Goal: Use online tool/utility: Utilize a website feature to perform a specific function

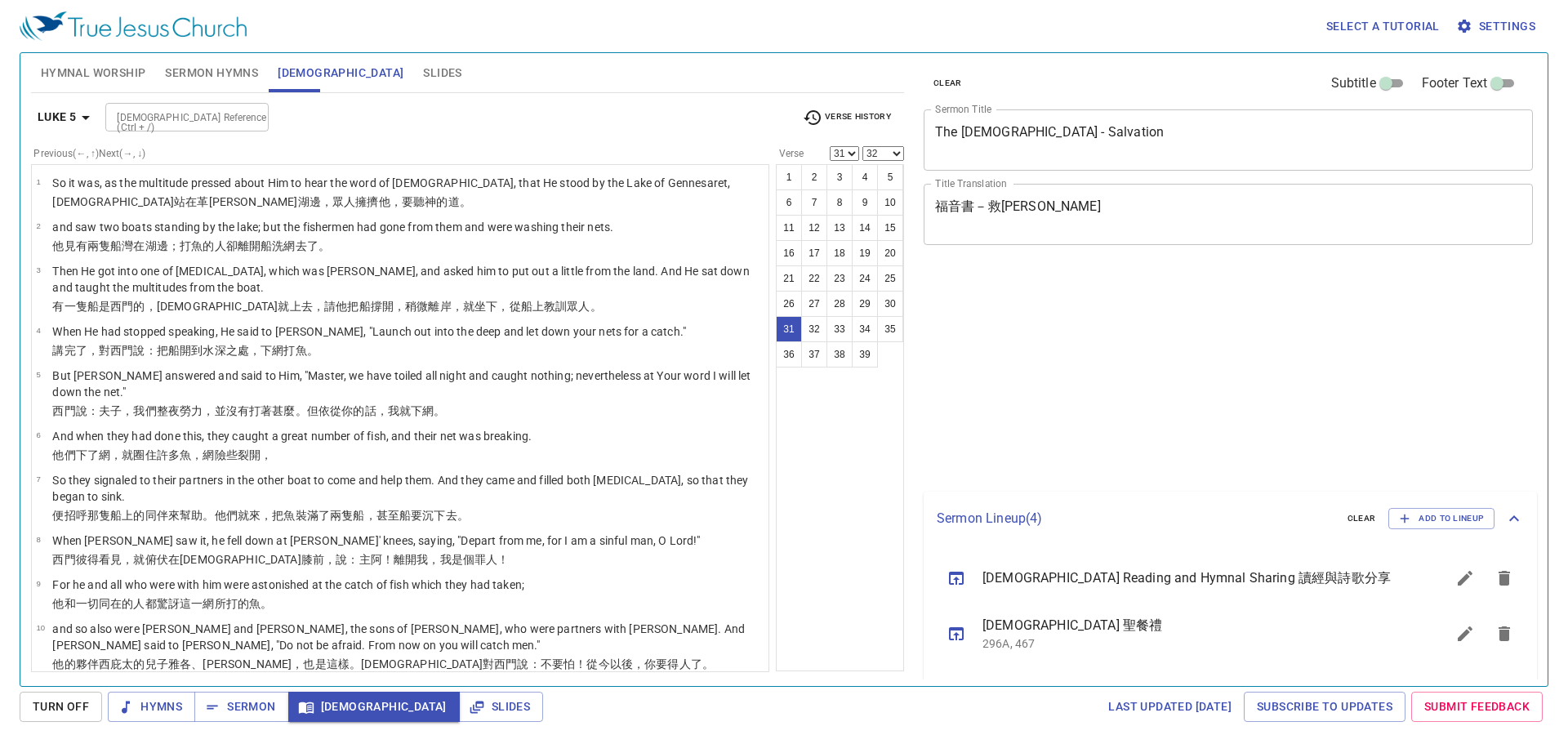
select select "31"
select select "32"
select select "31"
select select "32"
select select "31"
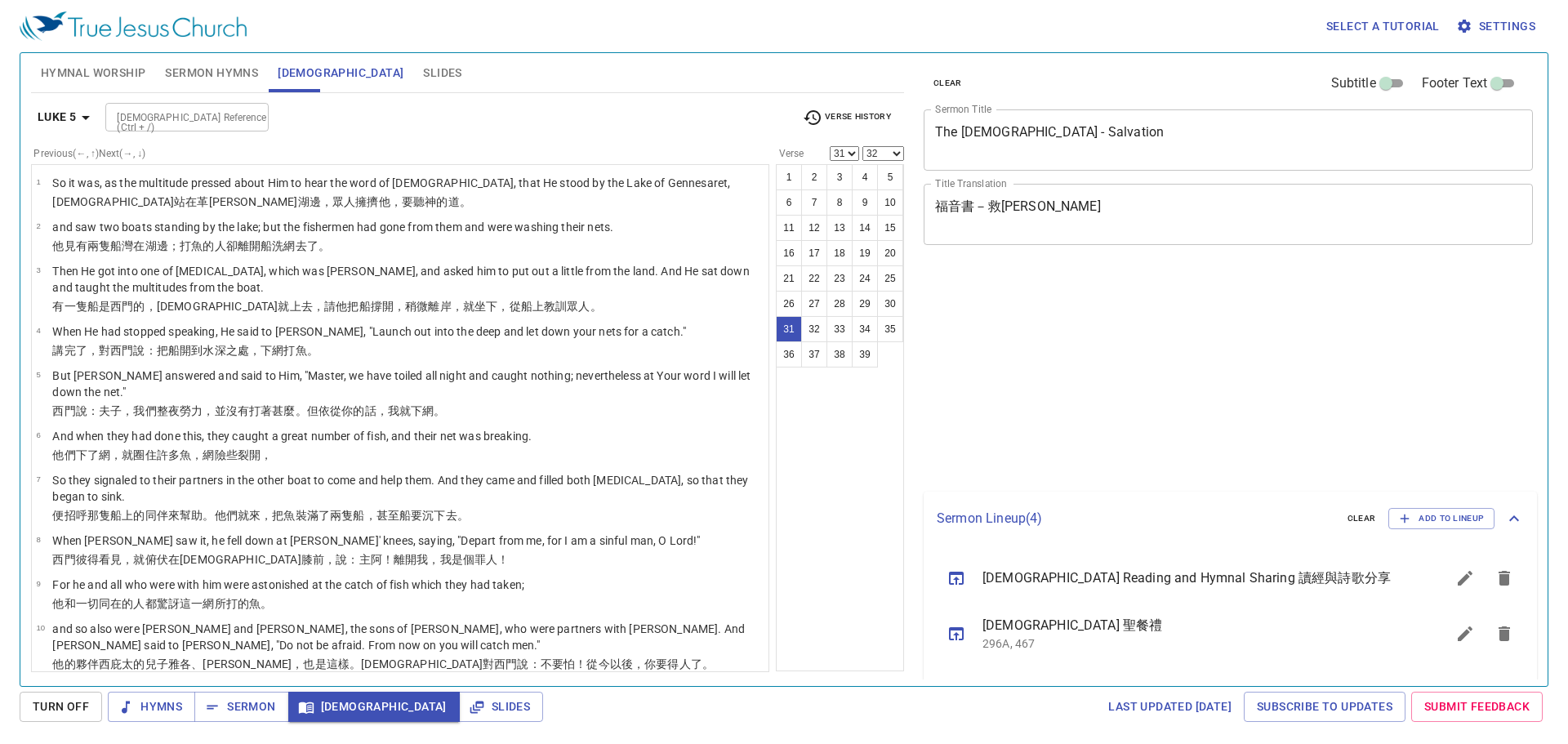
select select "32"
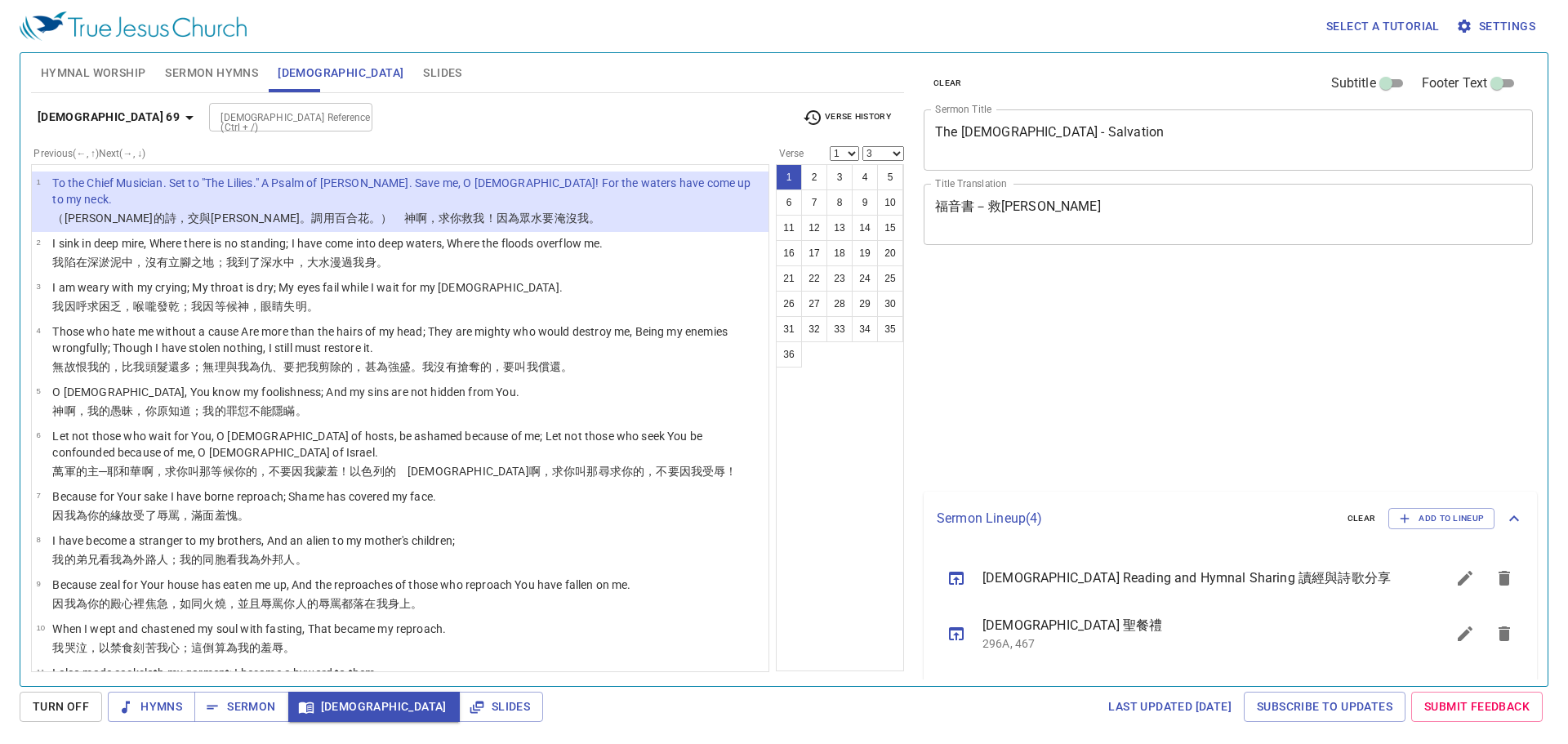
select select "3"
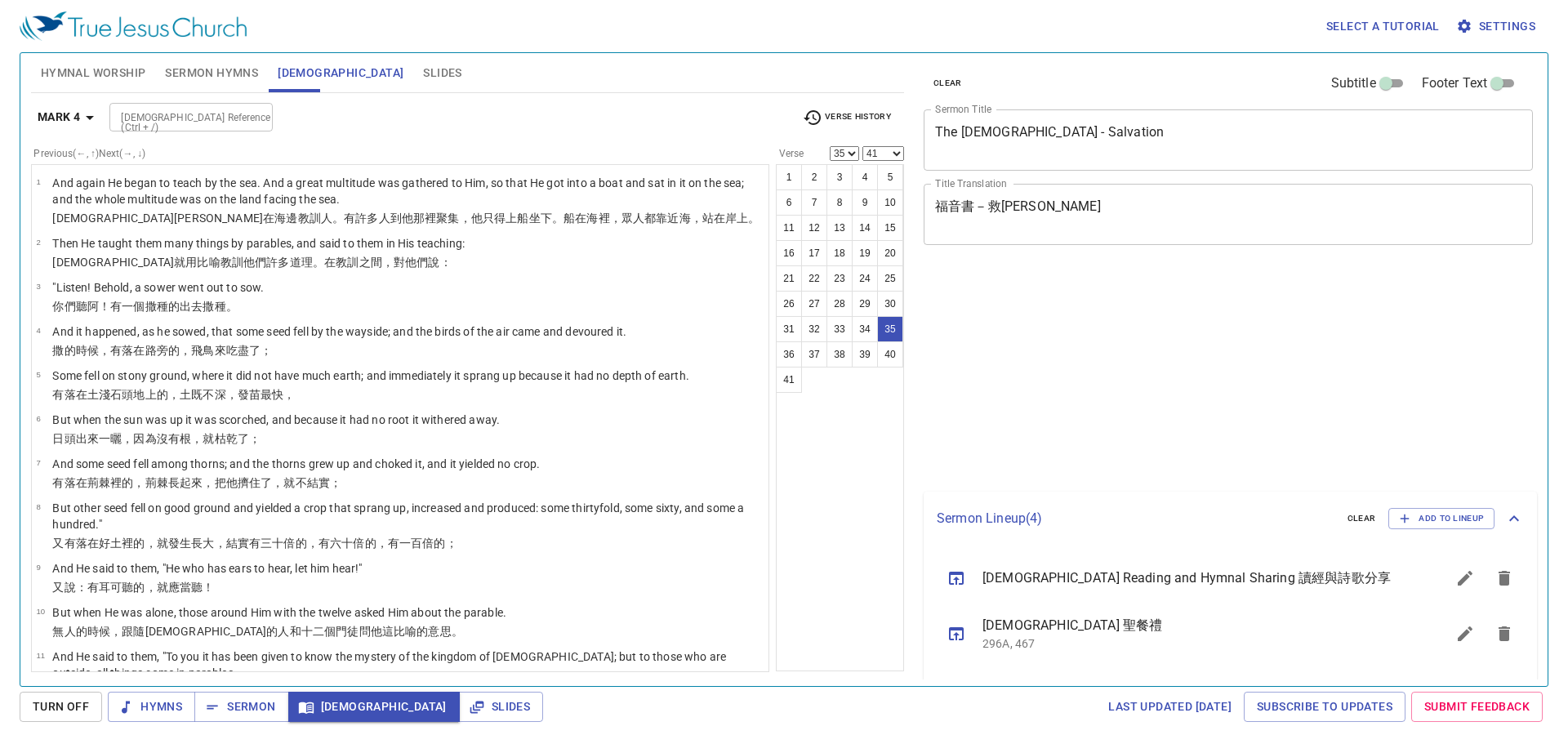
select select "35"
select select "41"
select select "35"
select select "37"
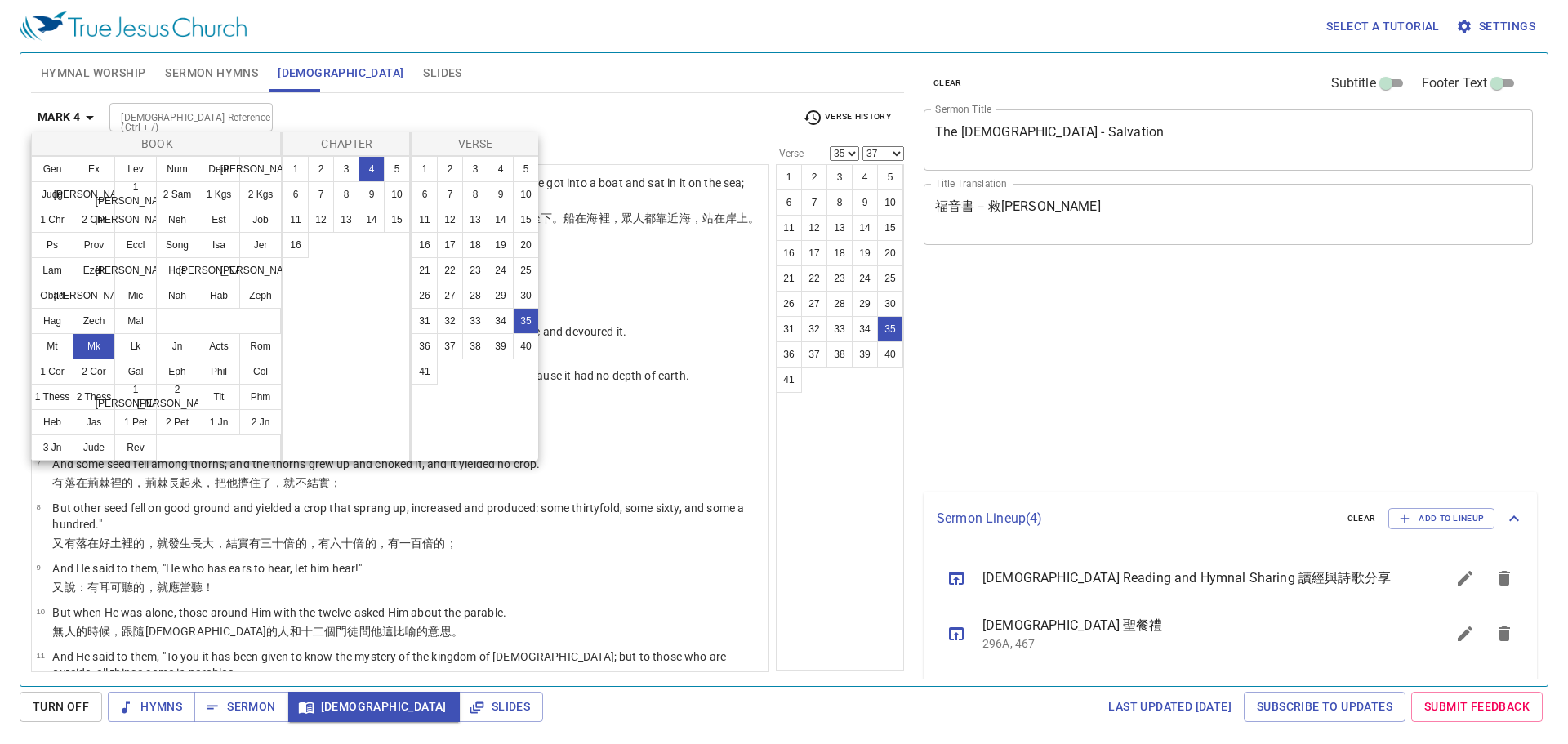
select select "35"
select select "37"
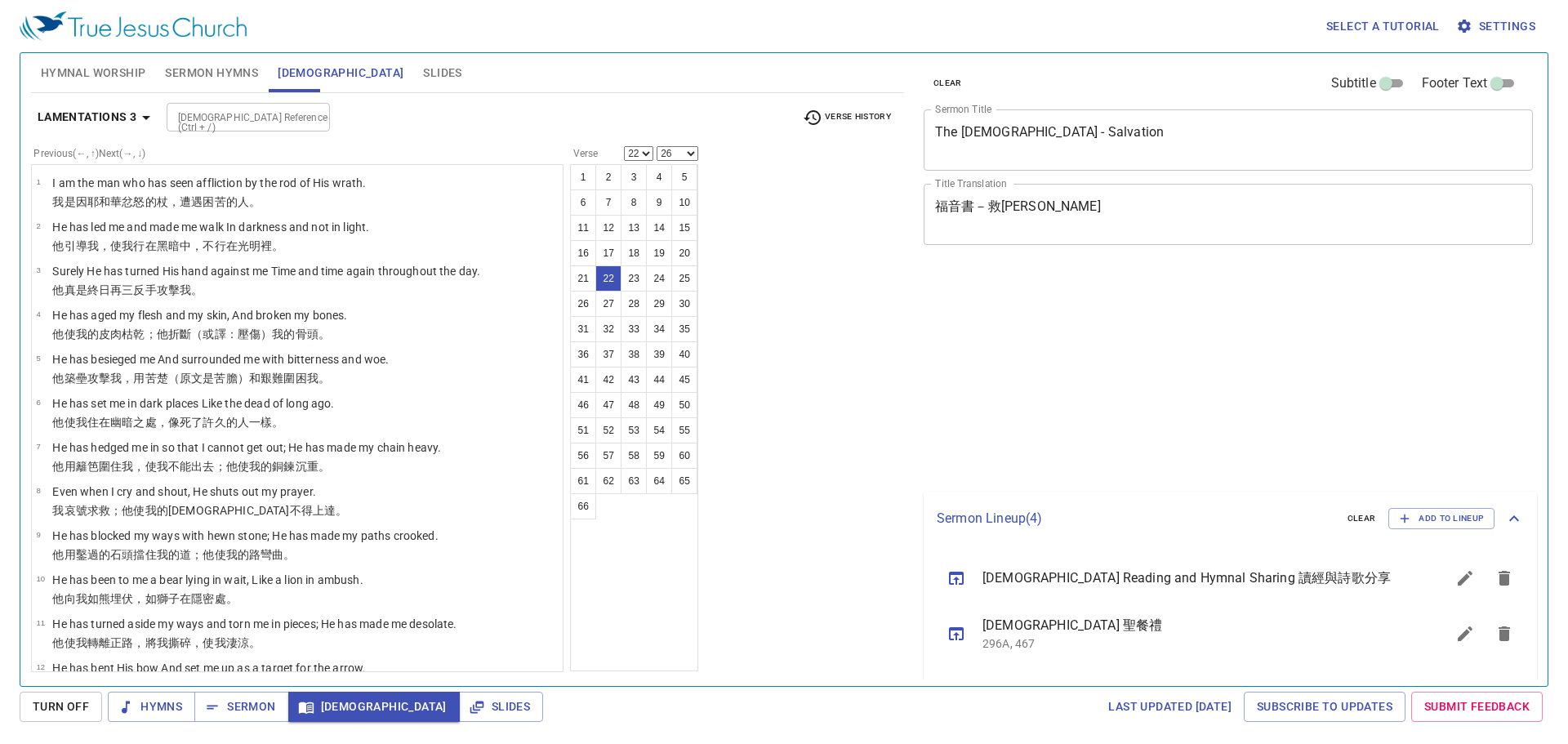
select select "22"
select select "26"
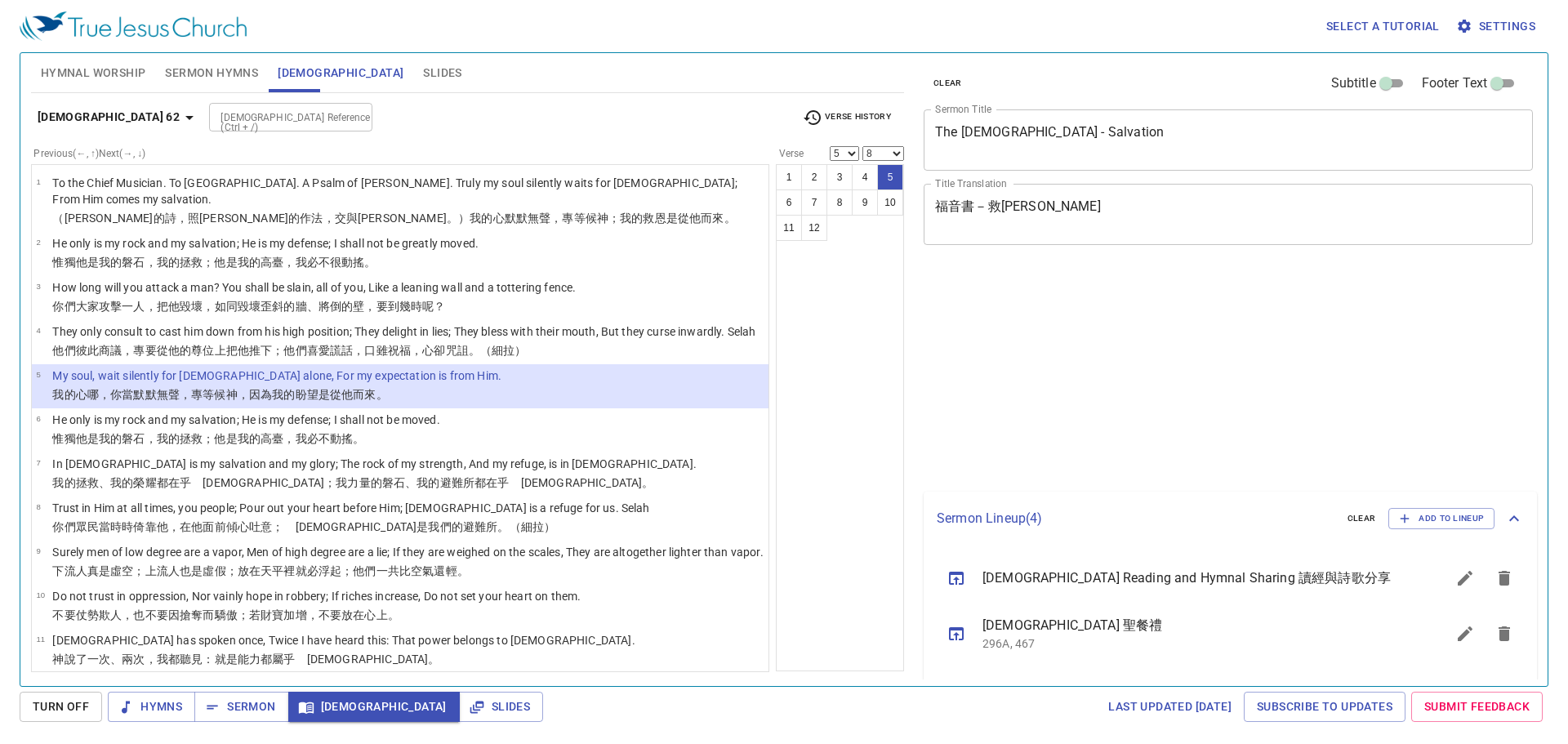
select select "5"
select select "8"
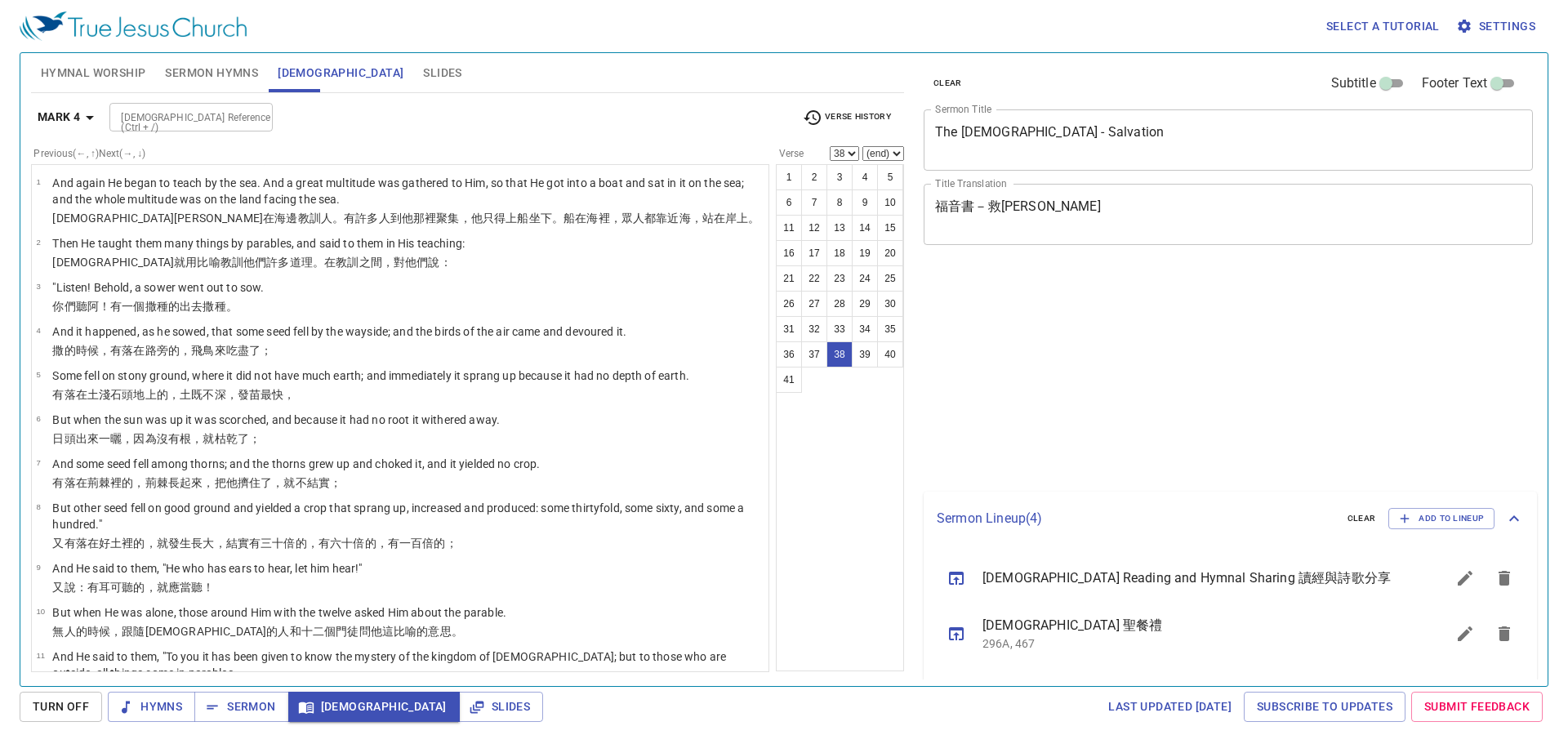
select select "38"
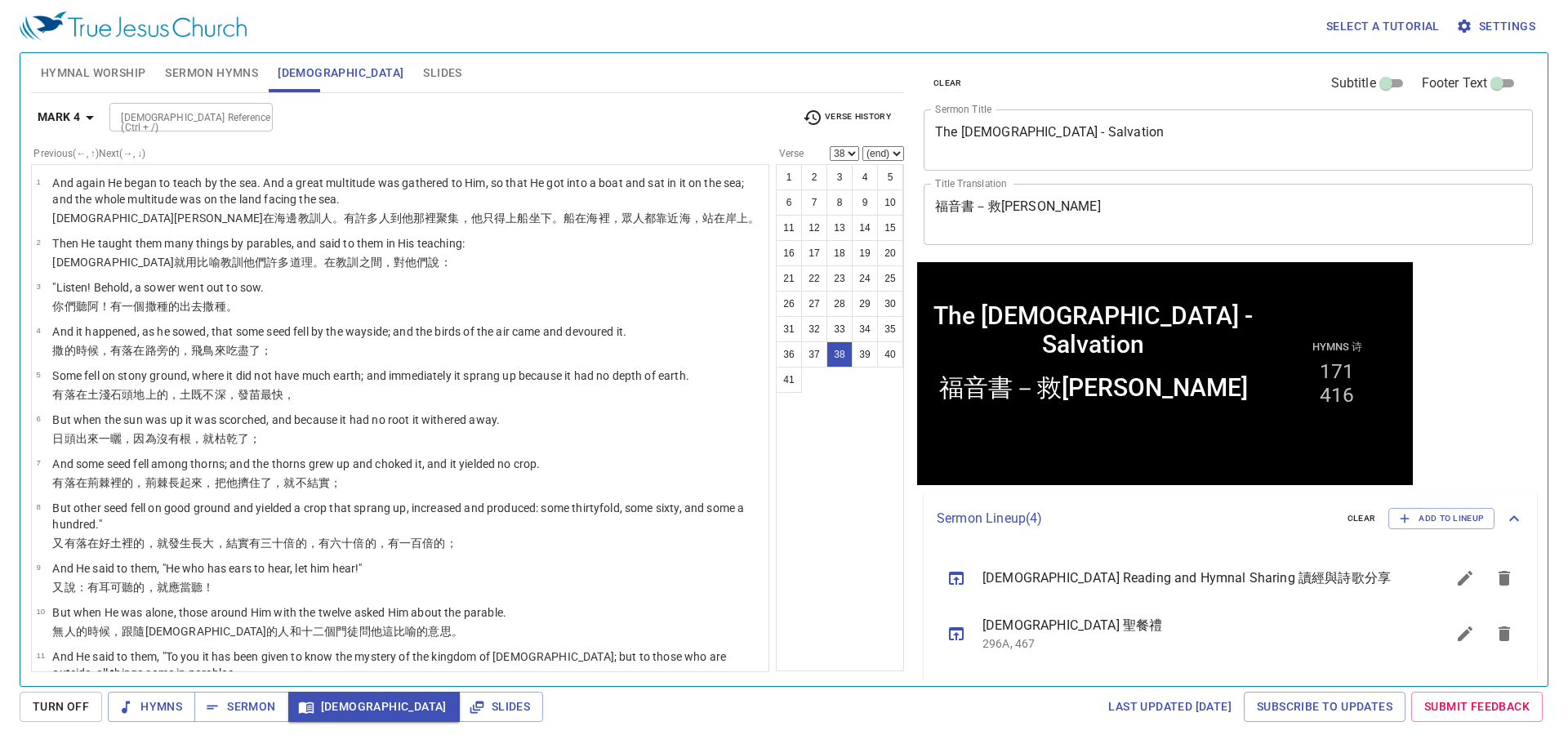
scroll to position [1479, 0]
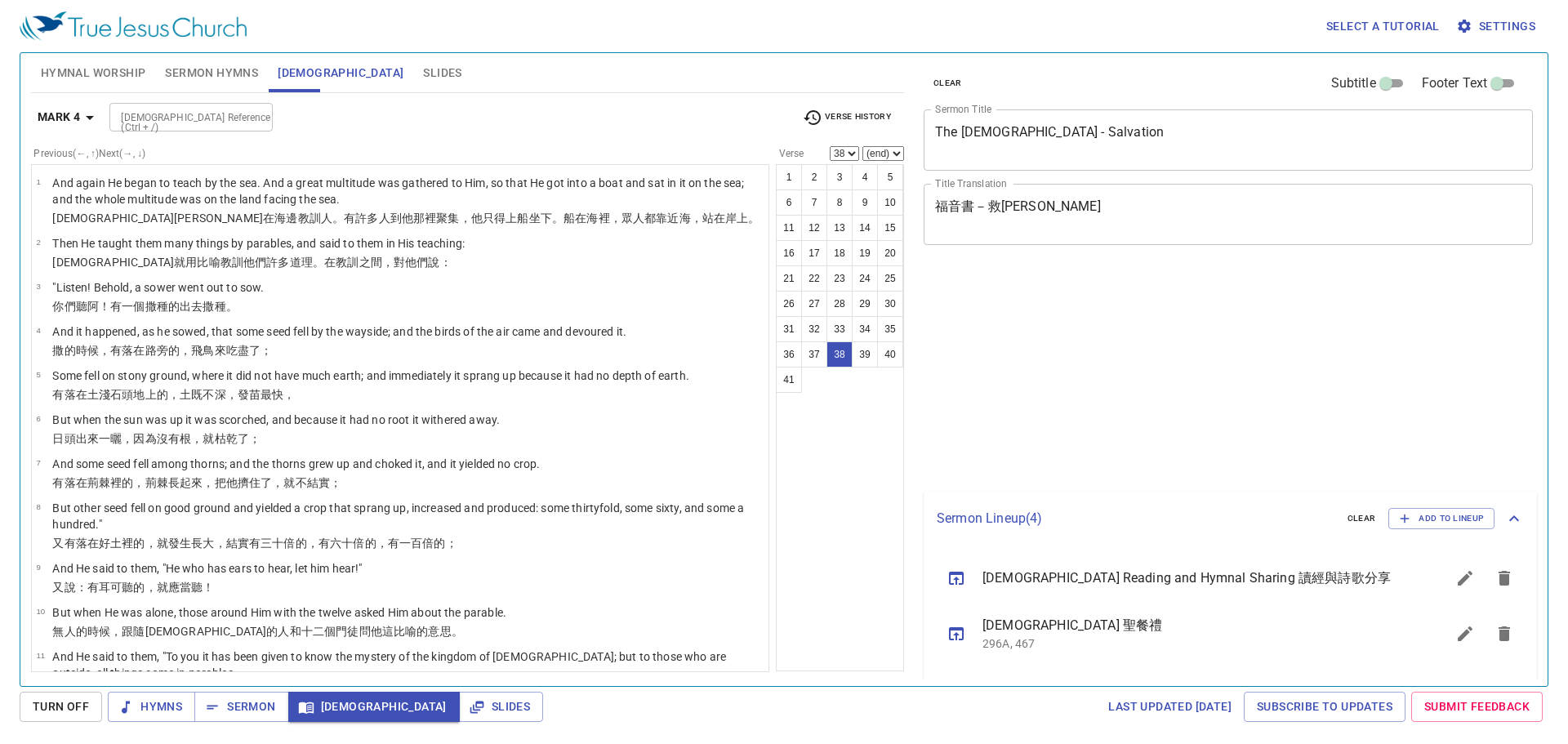
select select "38"
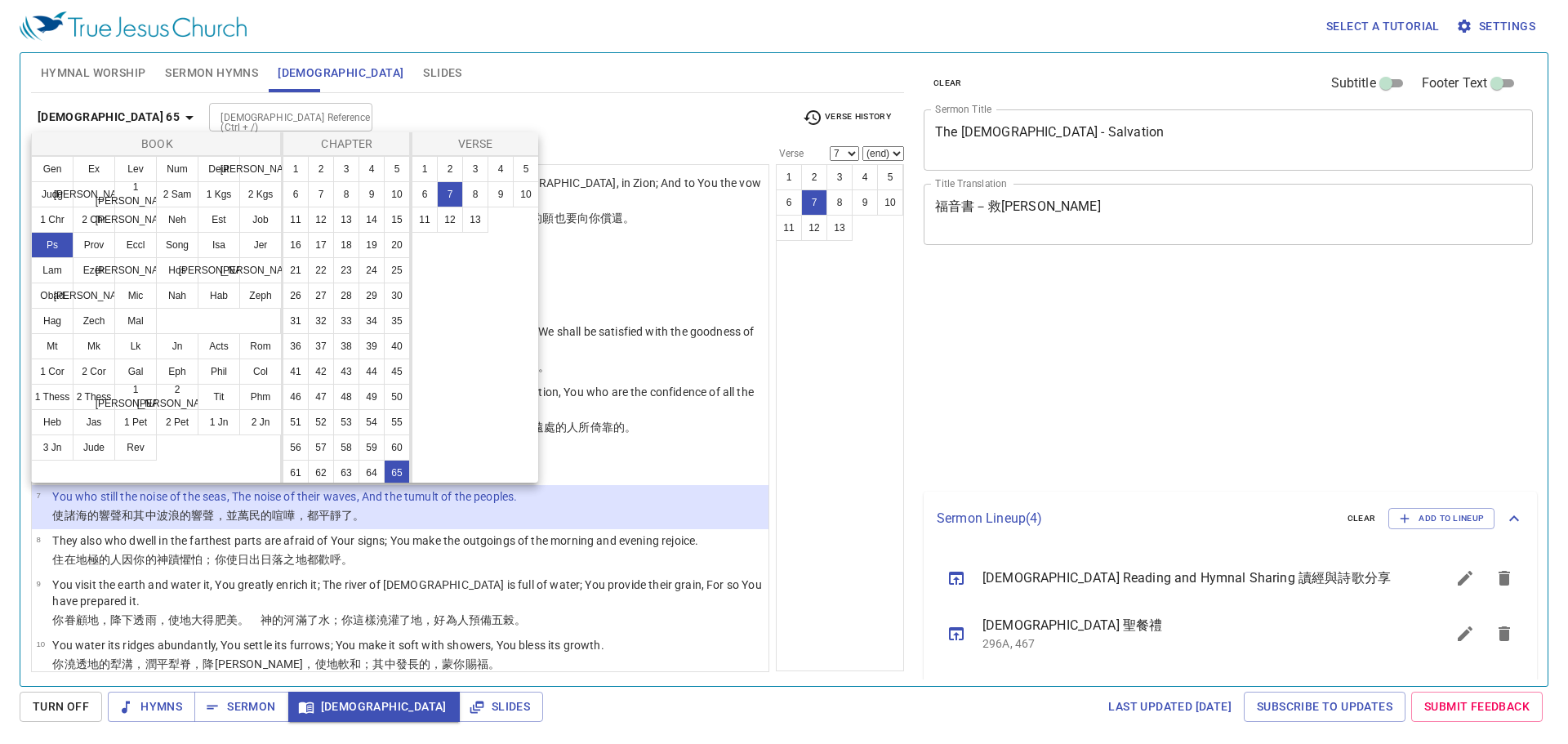
select select "7"
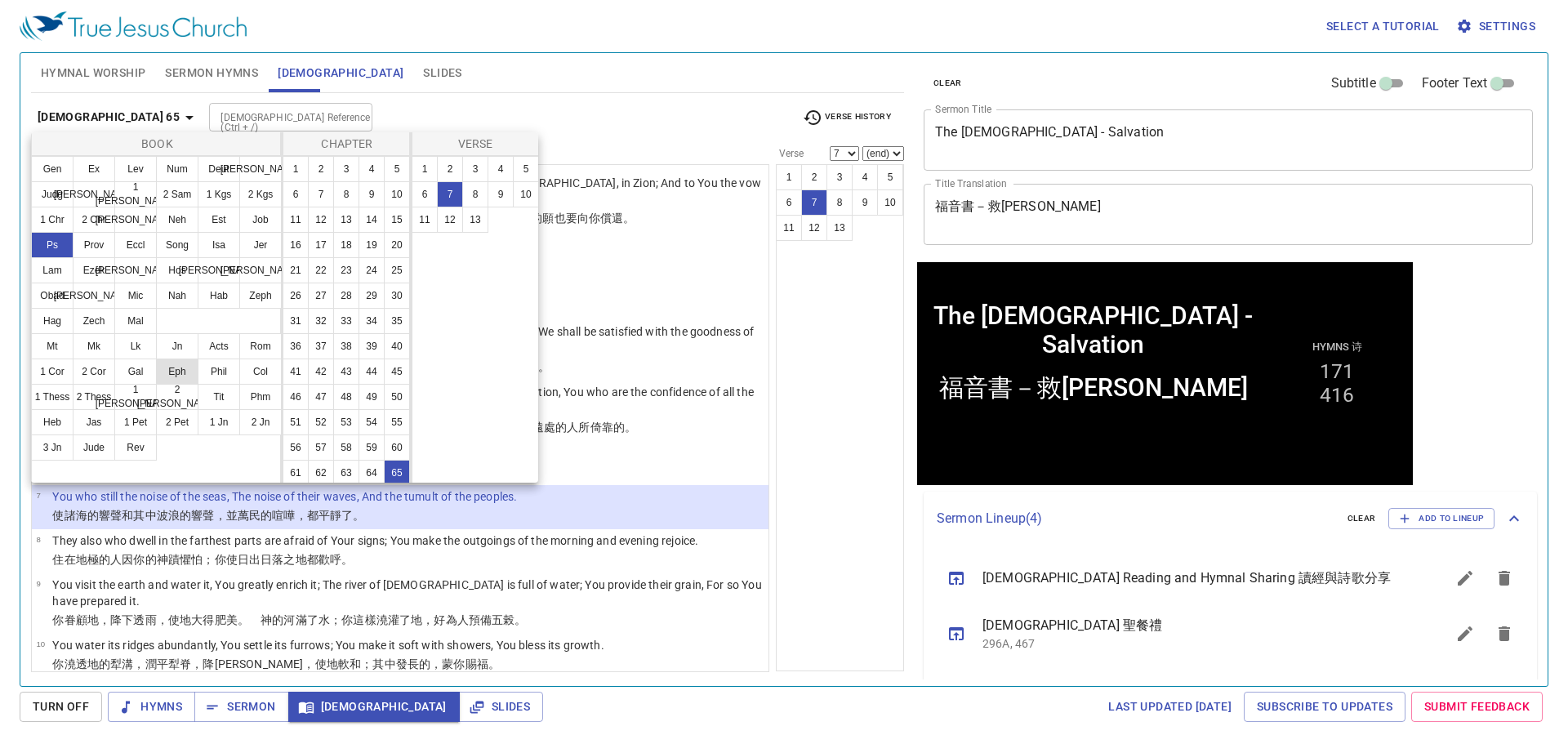
click at [185, 382] on button "Eph" at bounding box center [177, 372] width 42 height 26
click at [184, 374] on button "Eph" at bounding box center [177, 372] width 42 height 26
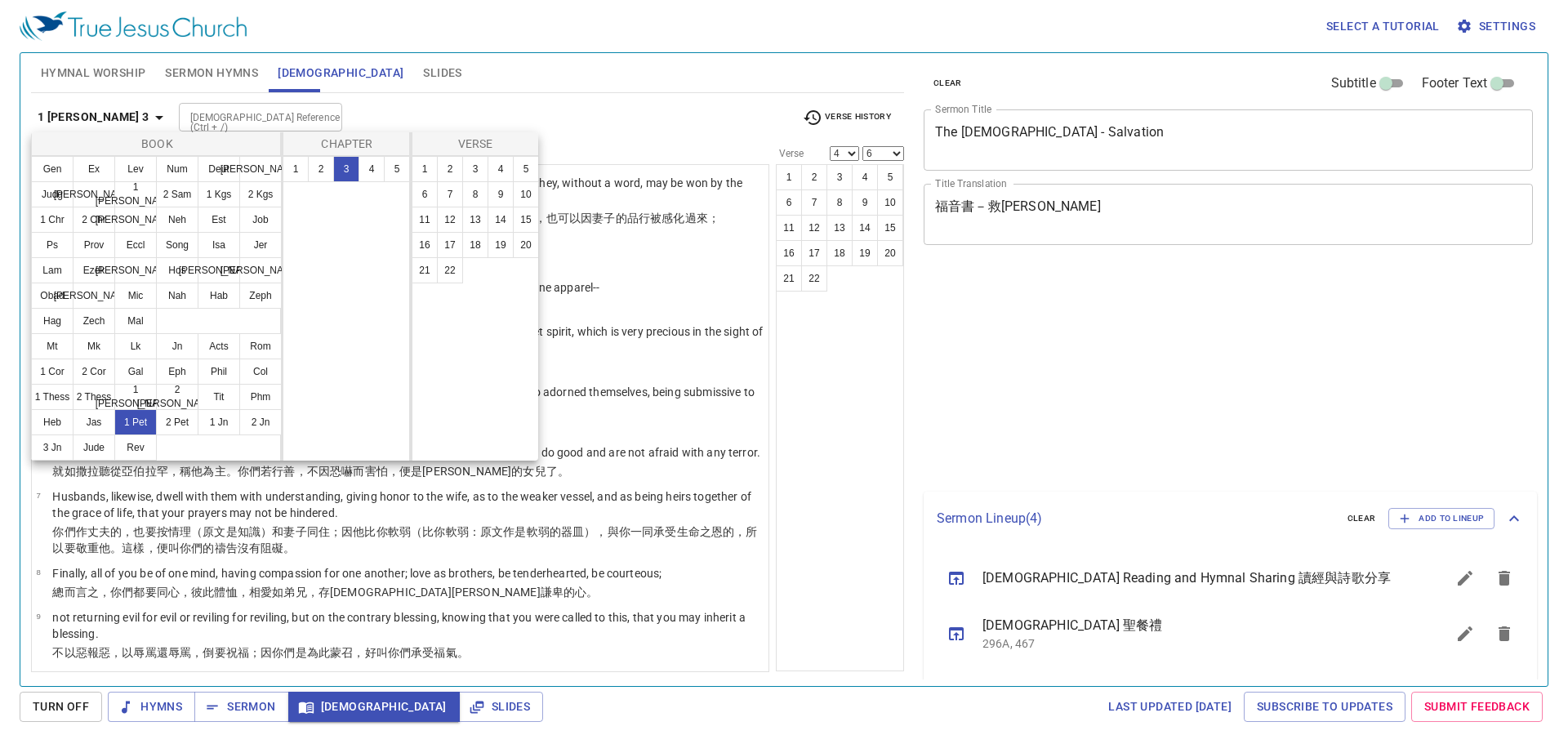
select select "4"
select select "6"
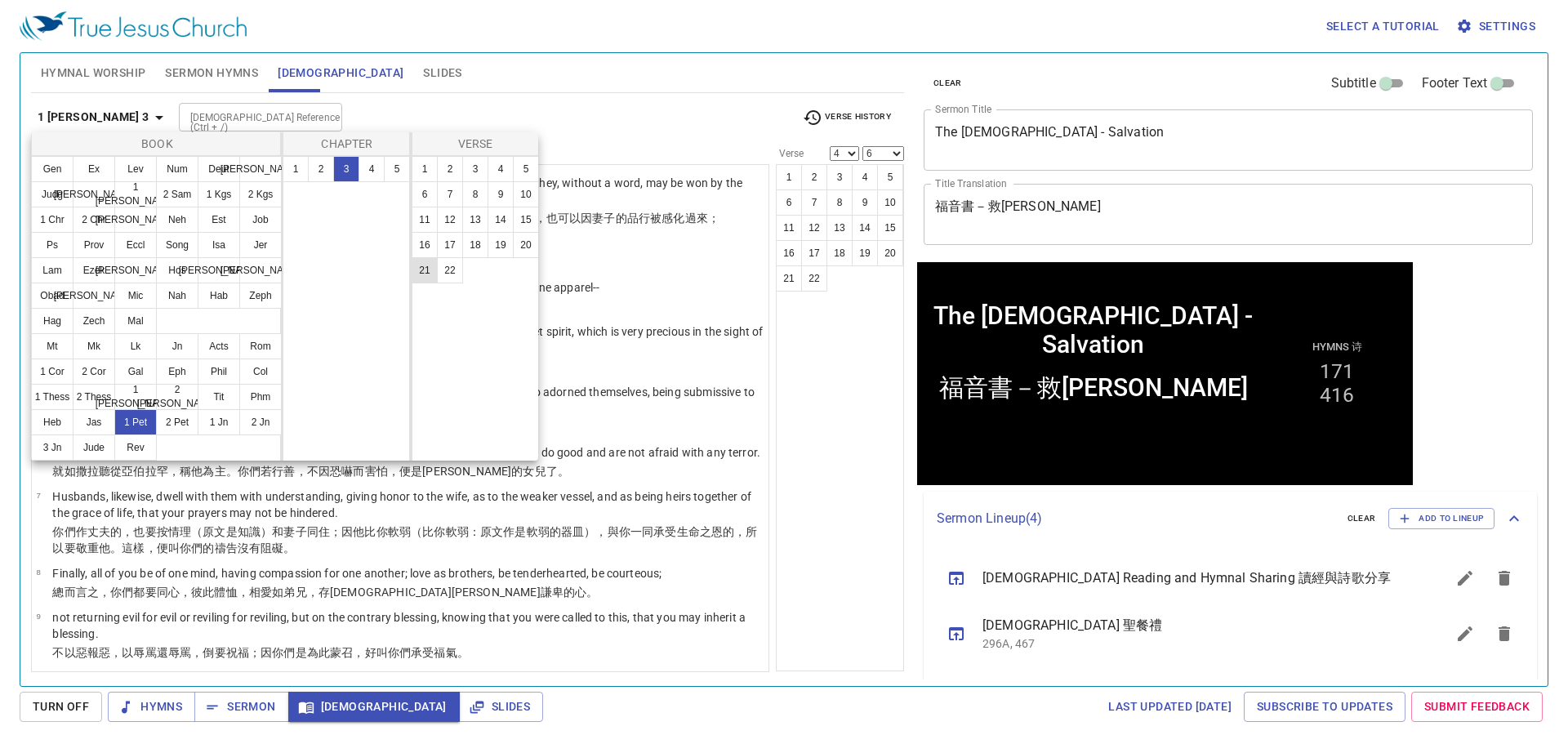
click at [426, 271] on button "21" at bounding box center [425, 270] width 26 height 26
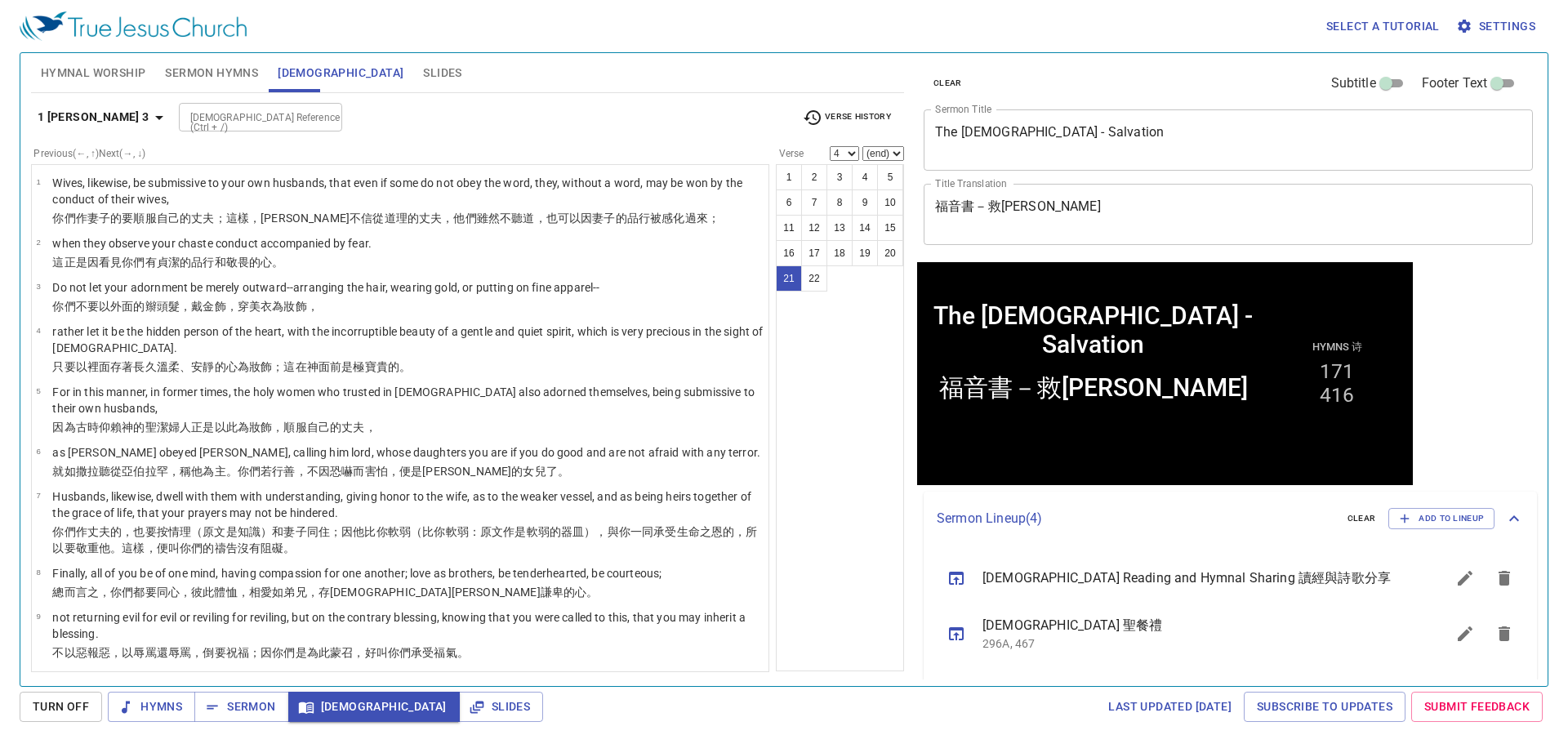
select select "21"
select select
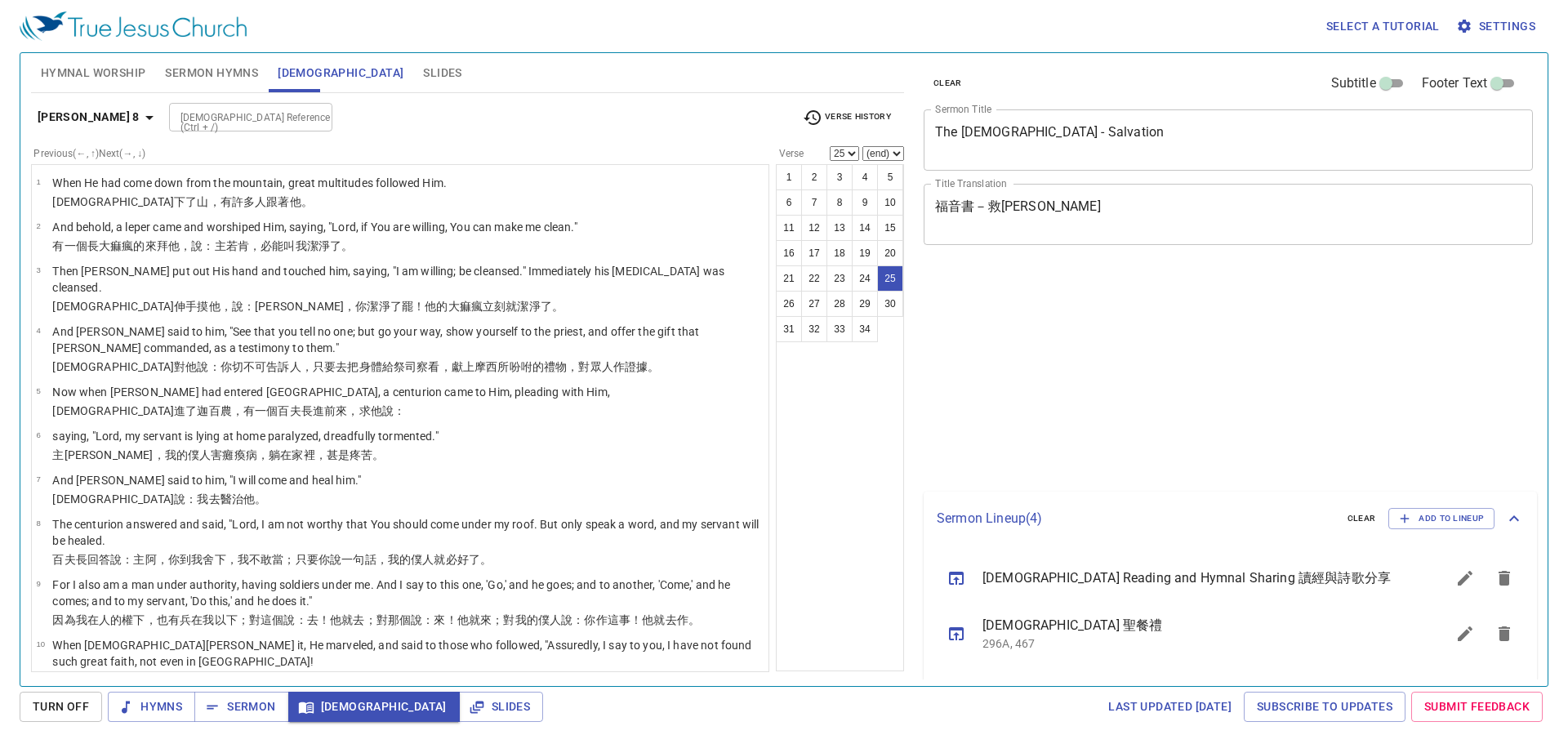
select select "25"
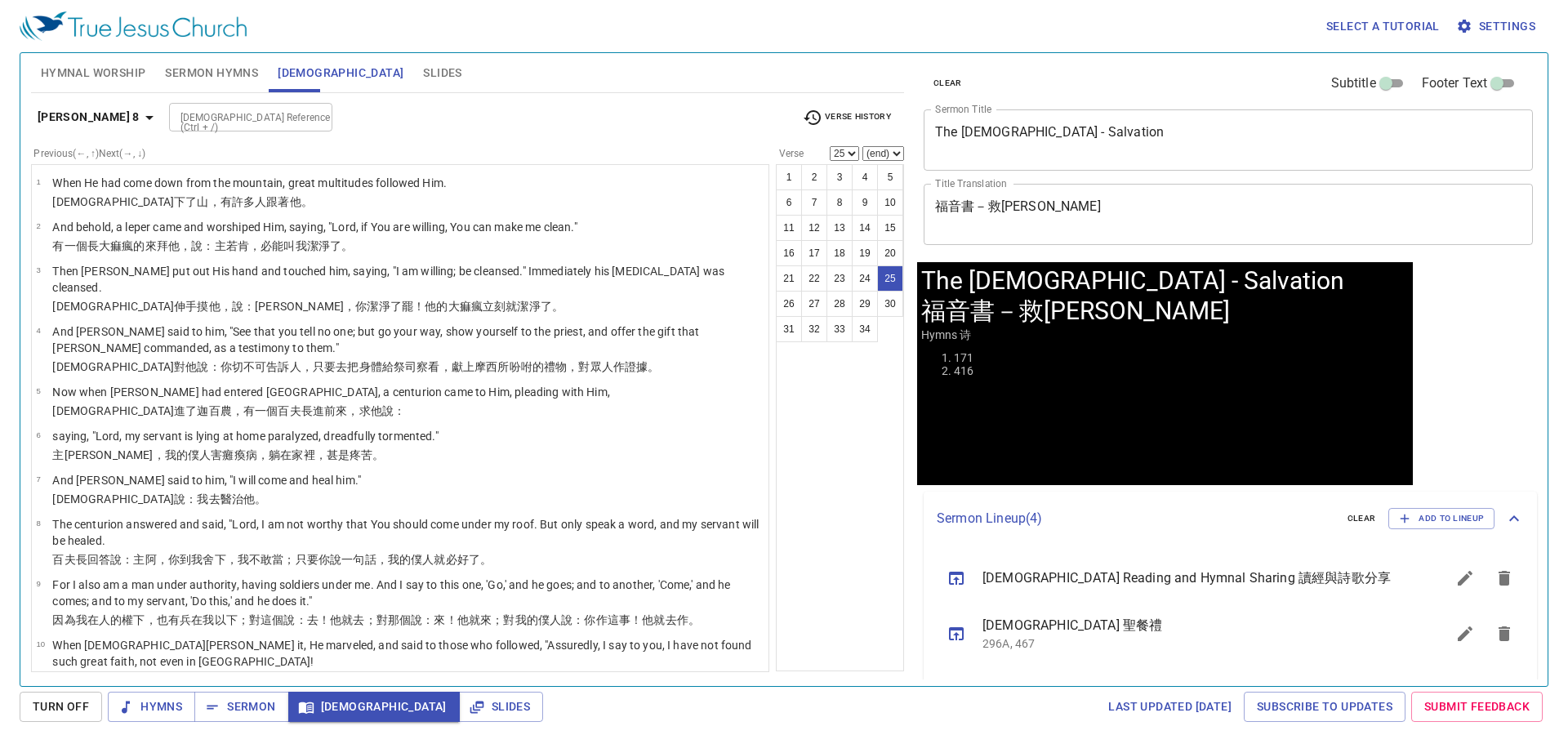
scroll to position [1112, 0]
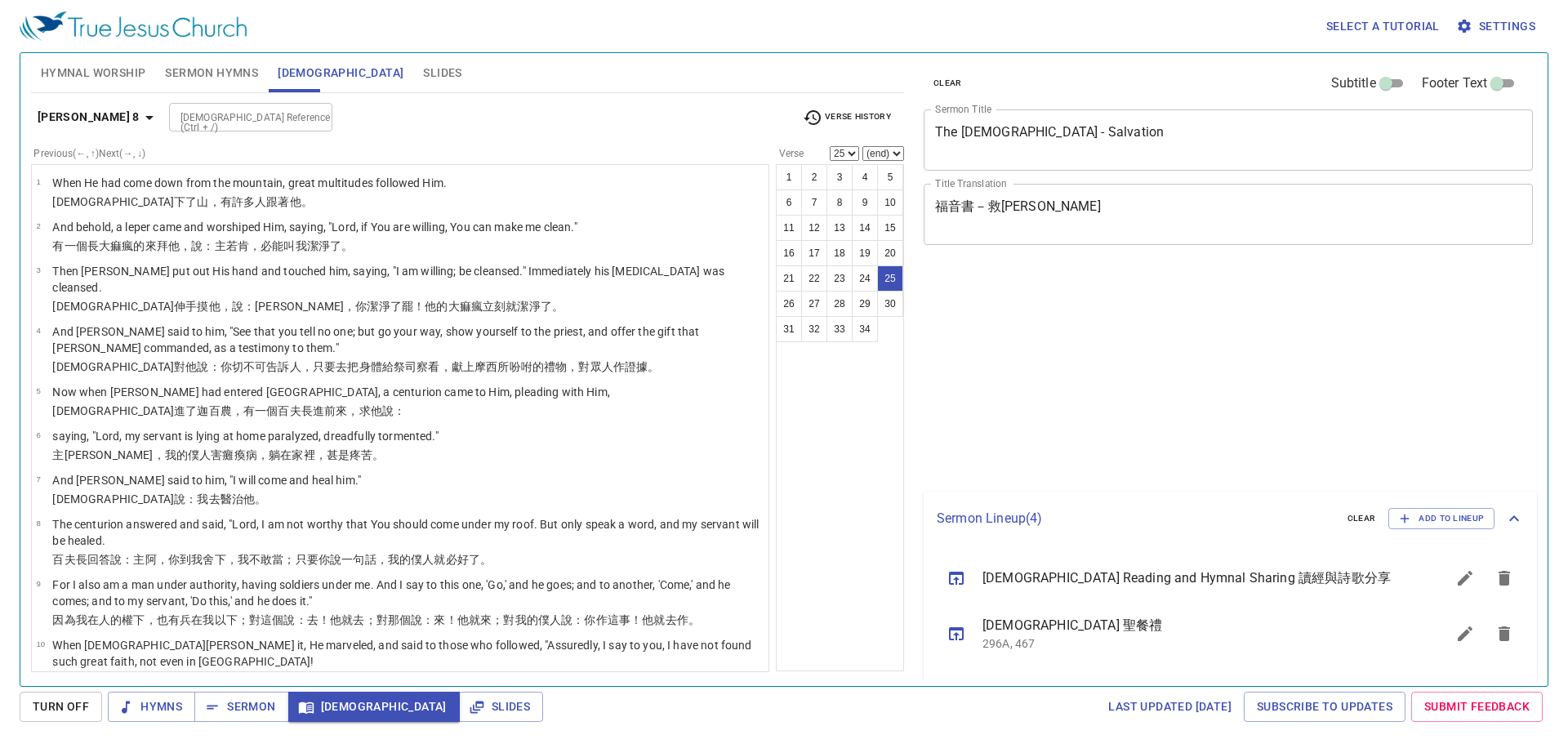
select select "25"
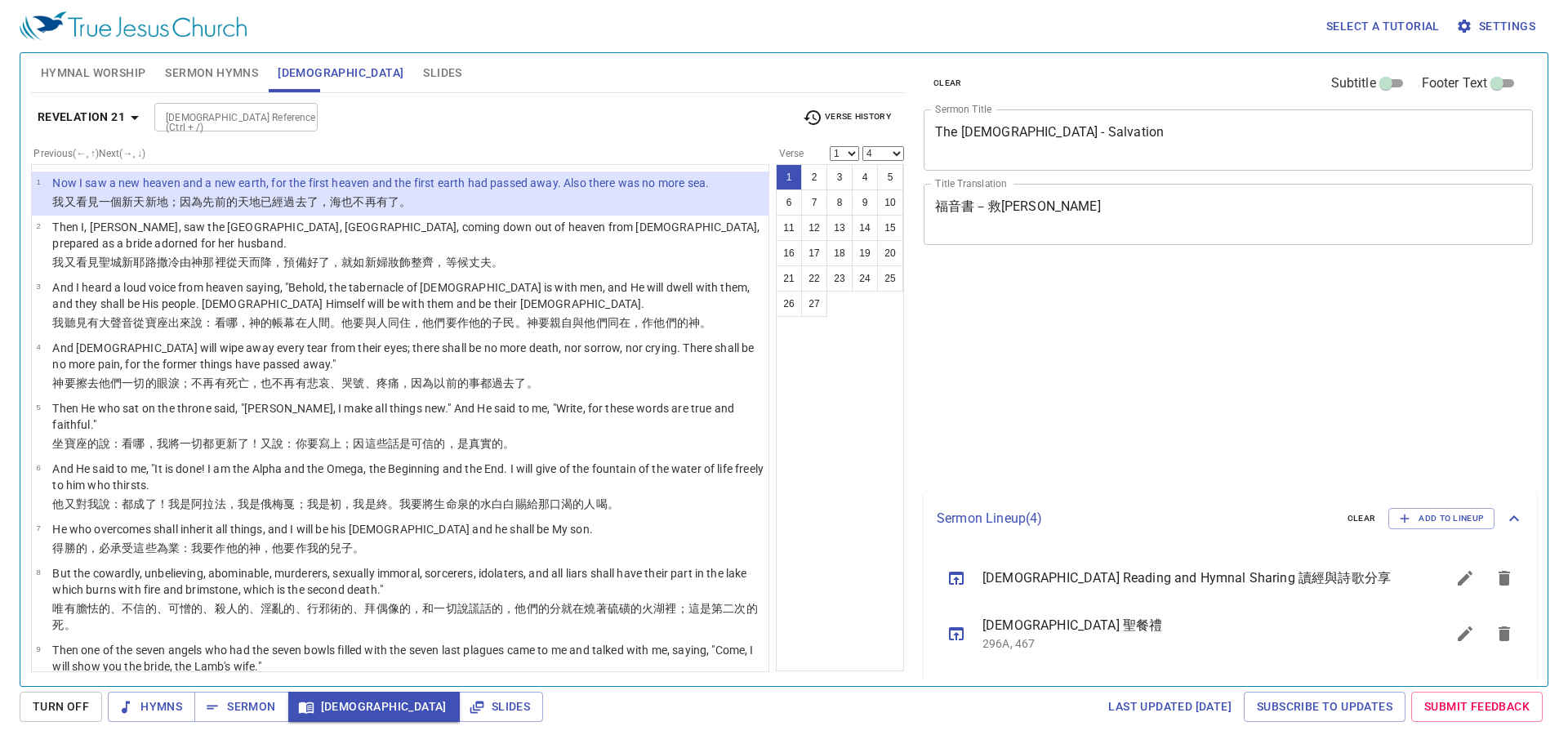
select select "4"
